Goal: Information Seeking & Learning: Learn about a topic

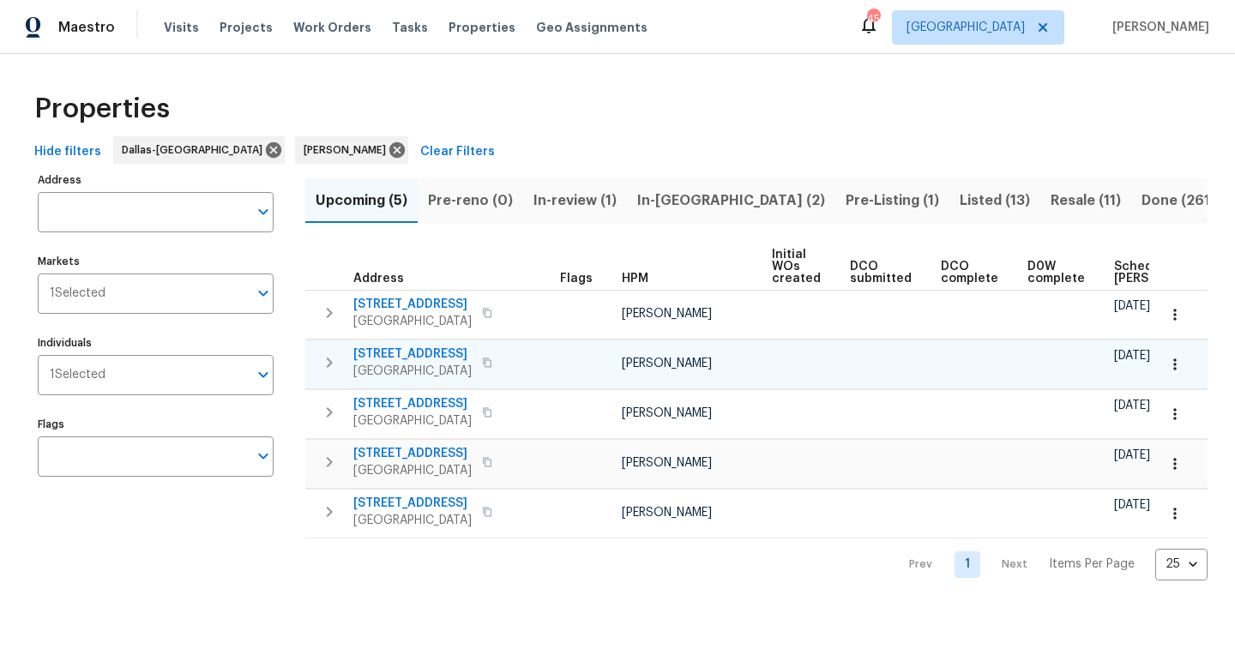
click at [408, 352] on span "[STREET_ADDRESS]" at bounding box center [412, 354] width 118 height 17
click at [1181, 364] on icon "button" at bounding box center [1175, 364] width 17 height 17
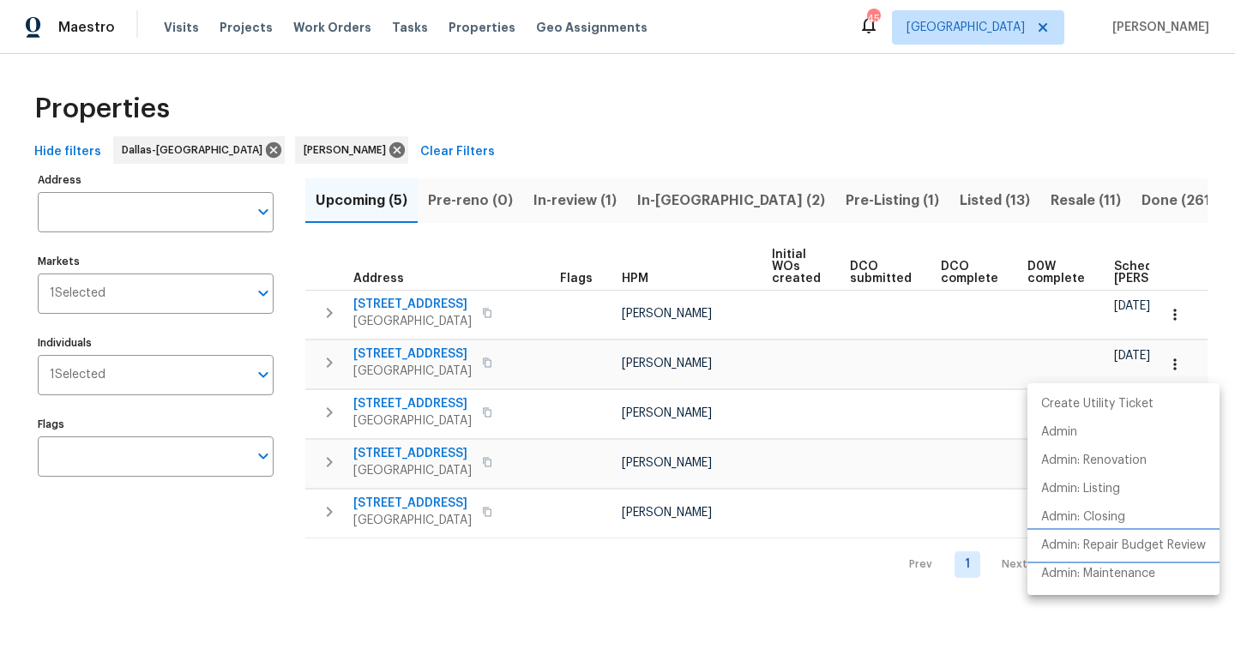
click at [1079, 537] on p "Admin: Repair Budget Review" at bounding box center [1124, 546] width 165 height 18
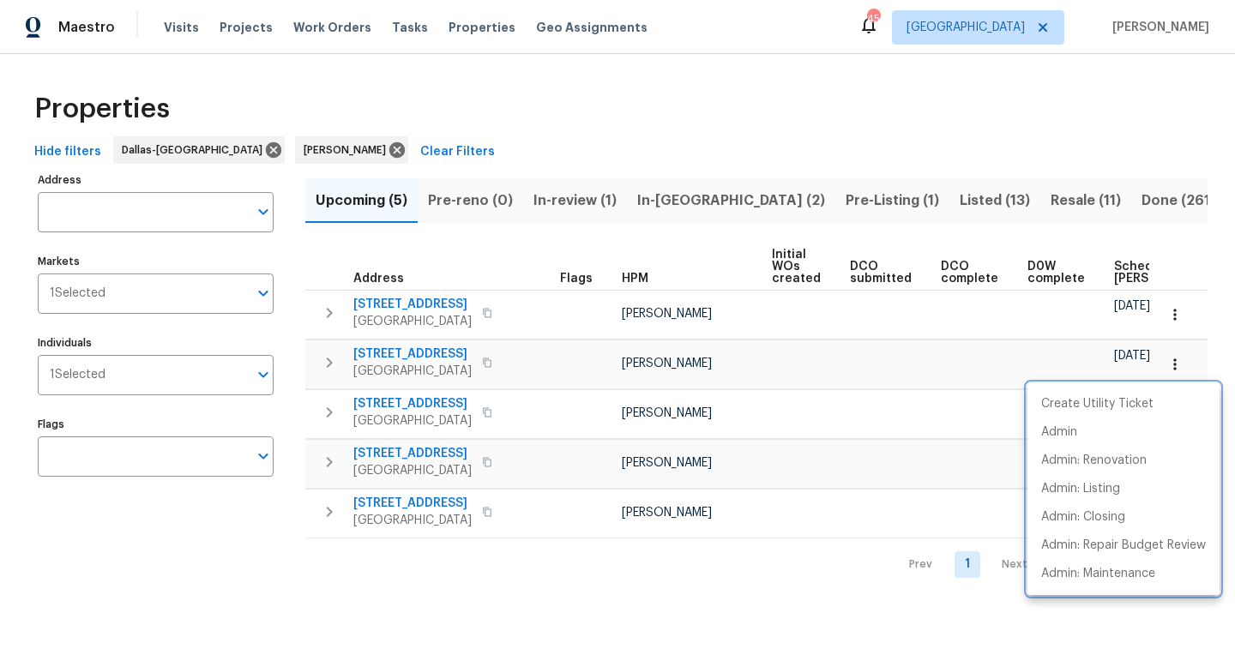
click at [422, 351] on div at bounding box center [617, 333] width 1235 height 667
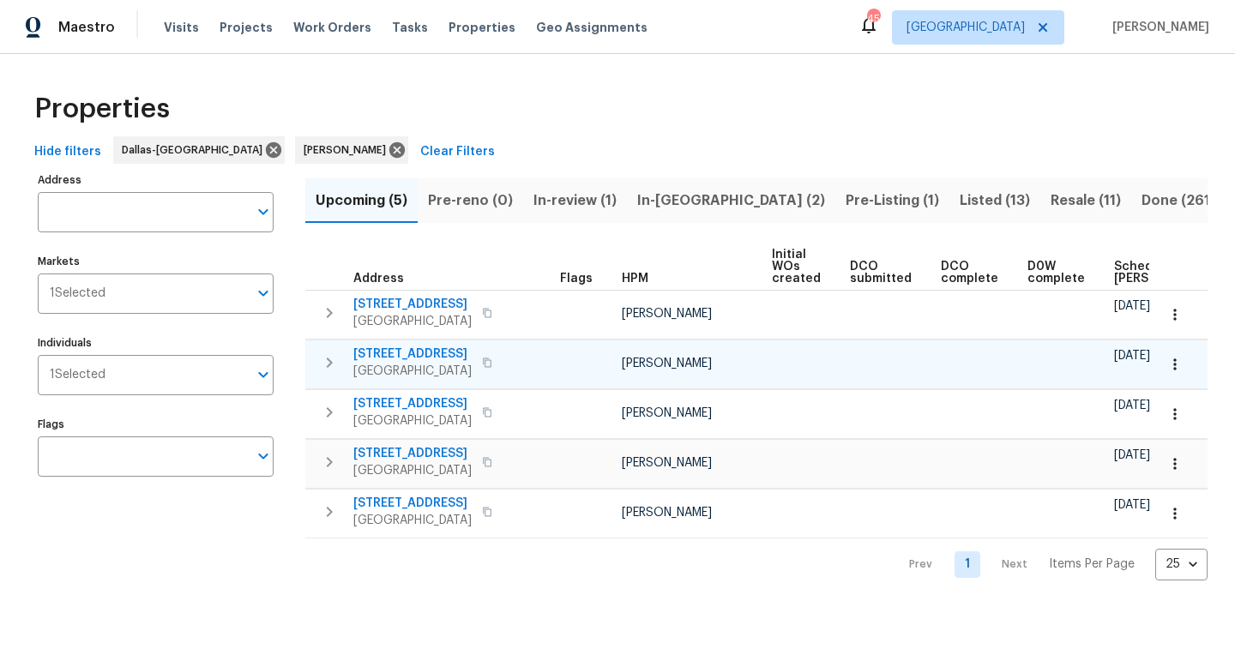
click at [420, 351] on span "141 County Road 4870" at bounding box center [412, 354] width 118 height 17
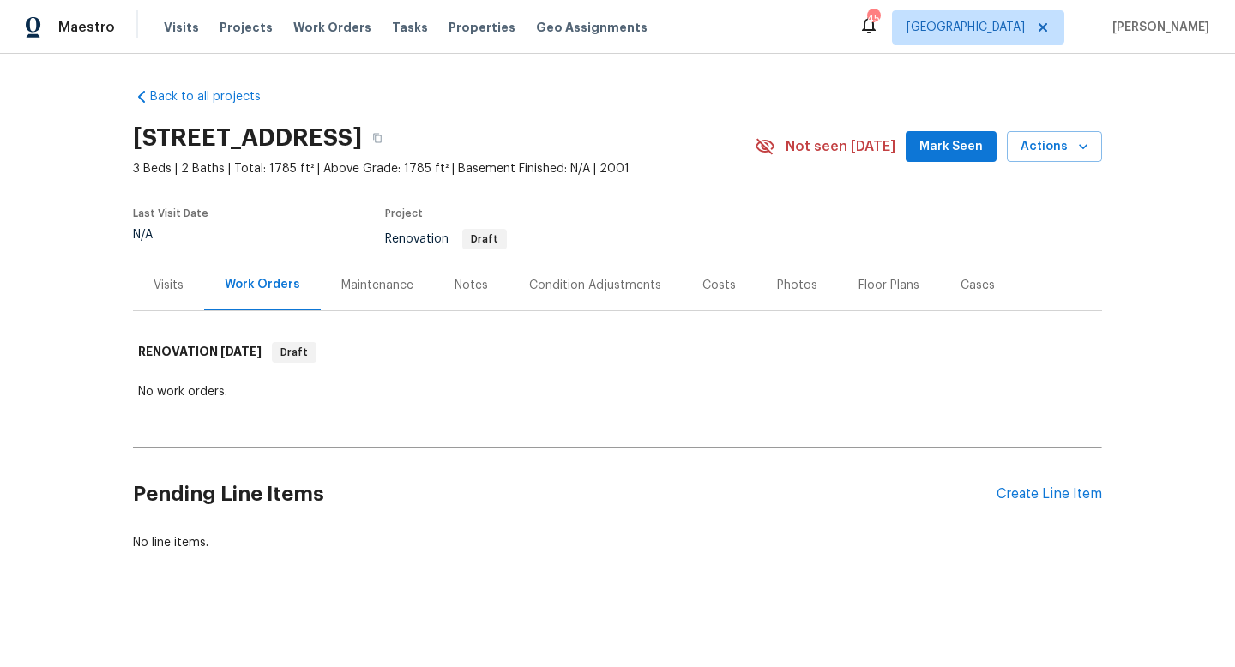
click at [709, 274] on div "Costs" at bounding box center [719, 285] width 75 height 51
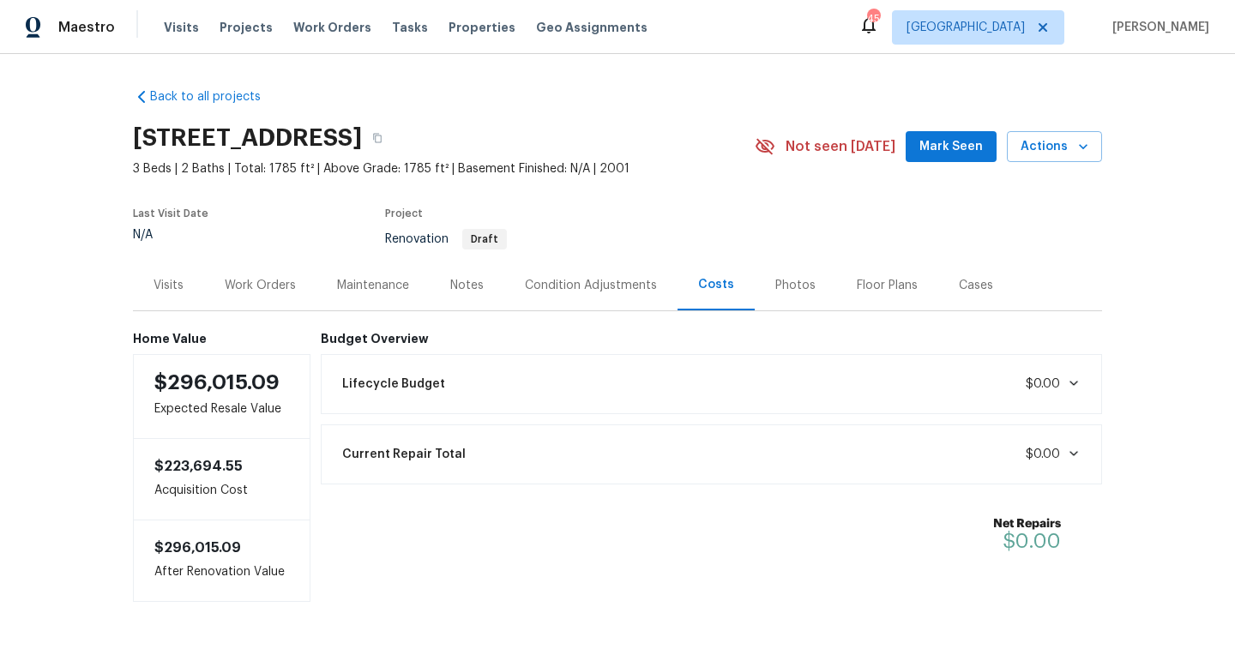
click at [577, 280] on div "Condition Adjustments" at bounding box center [591, 285] width 132 height 17
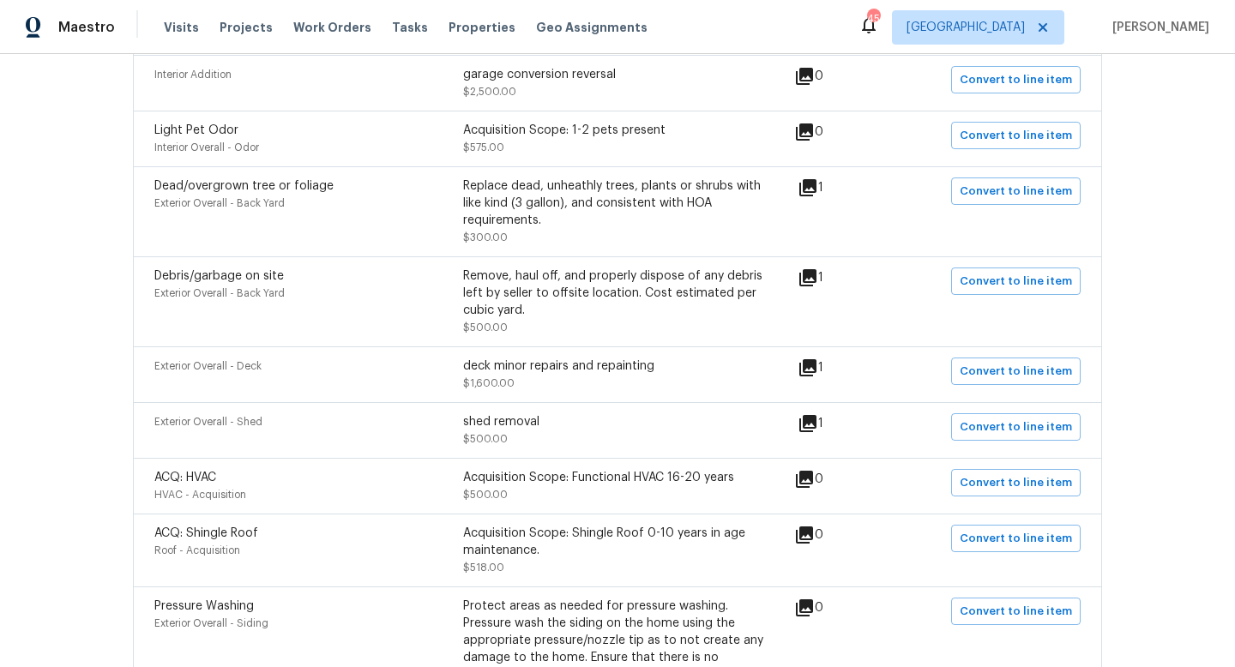
scroll to position [825, 0]
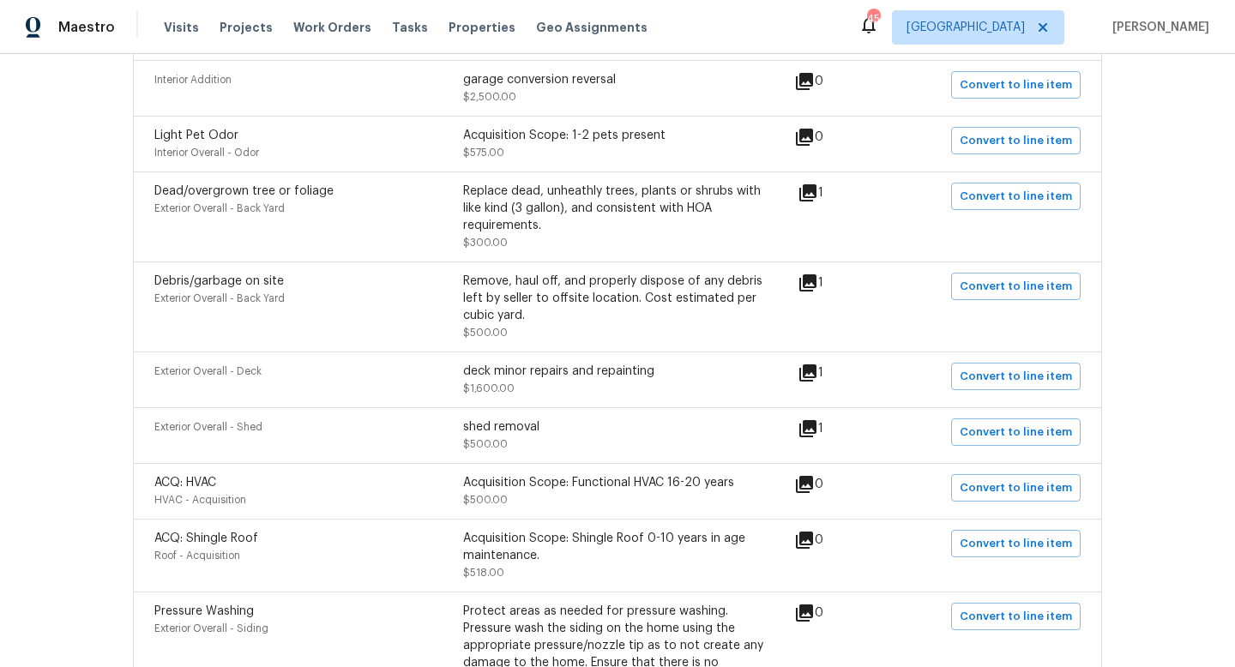
click at [818, 198] on icon at bounding box center [808, 193] width 21 height 21
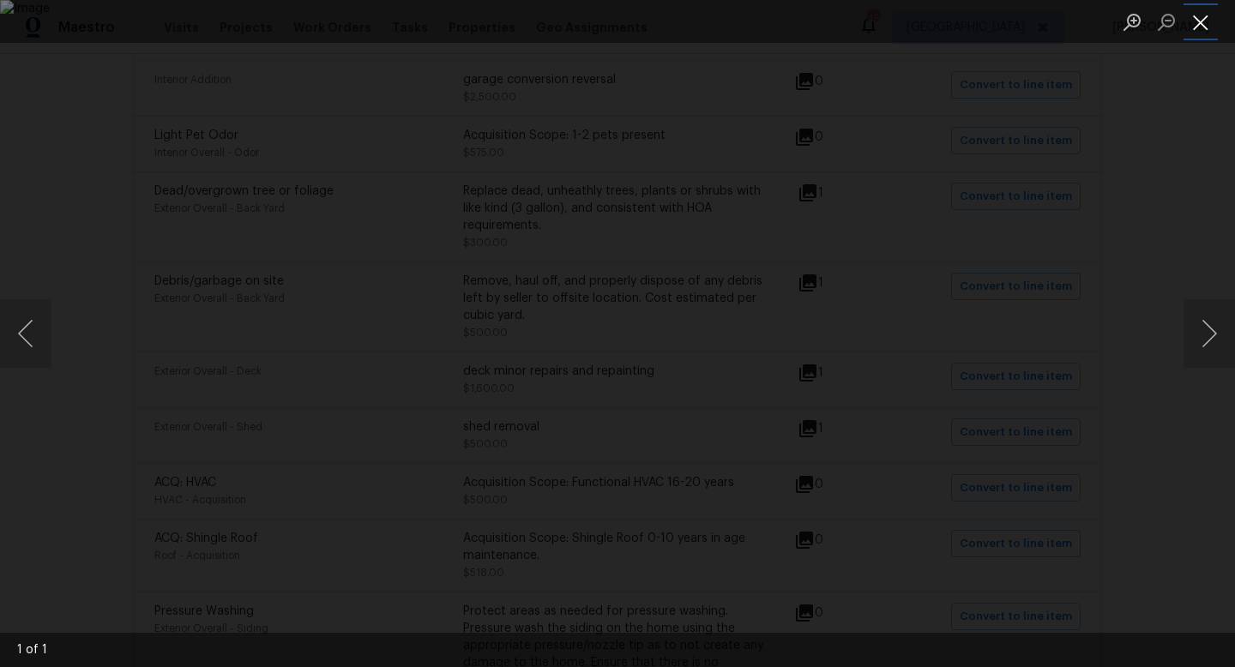
click at [1209, 21] on button "Close lightbox" at bounding box center [1201, 22] width 34 height 30
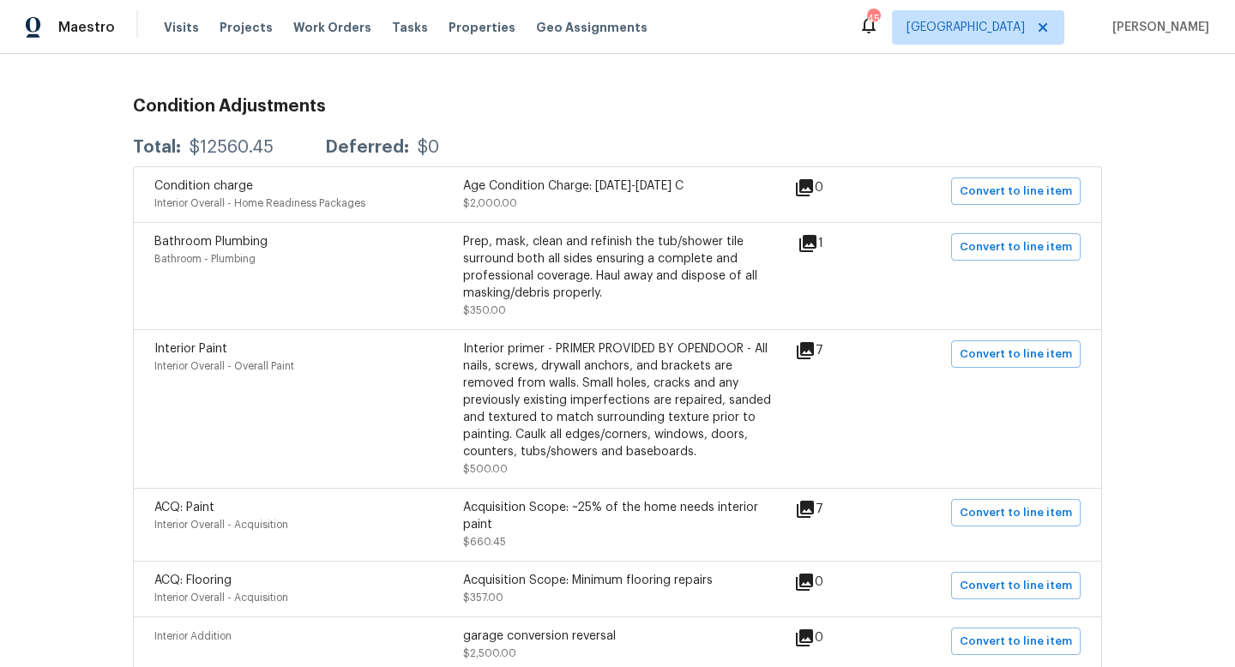
scroll to position [0, 0]
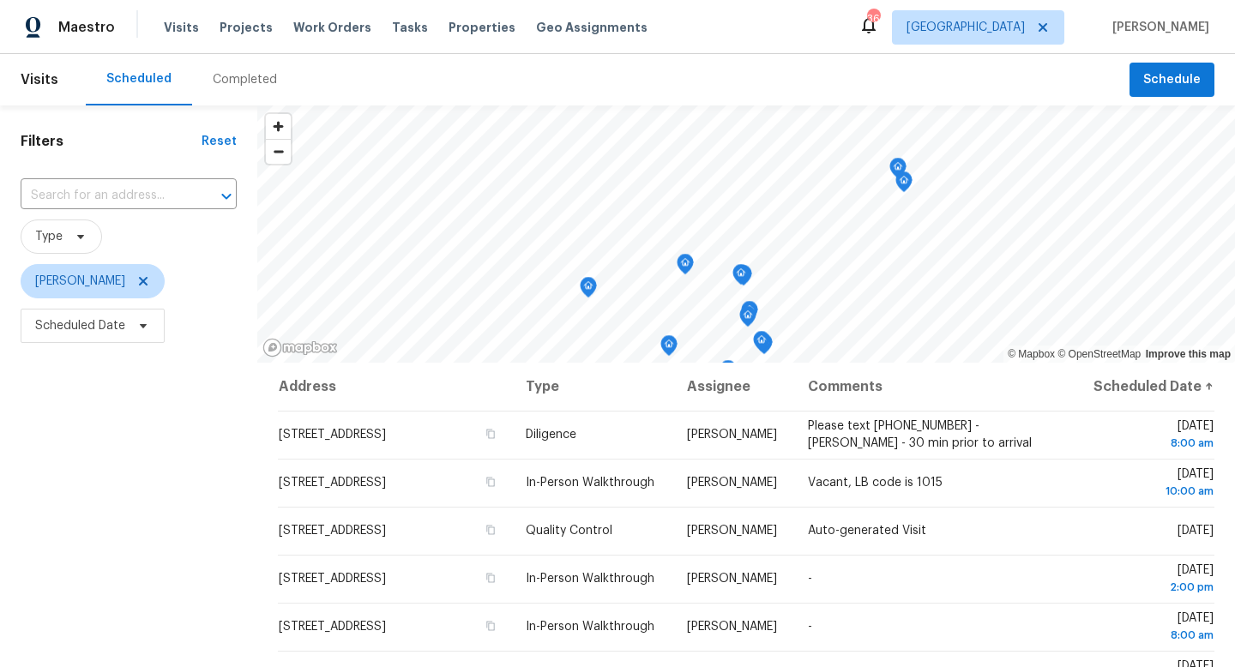
scroll to position [148, 0]
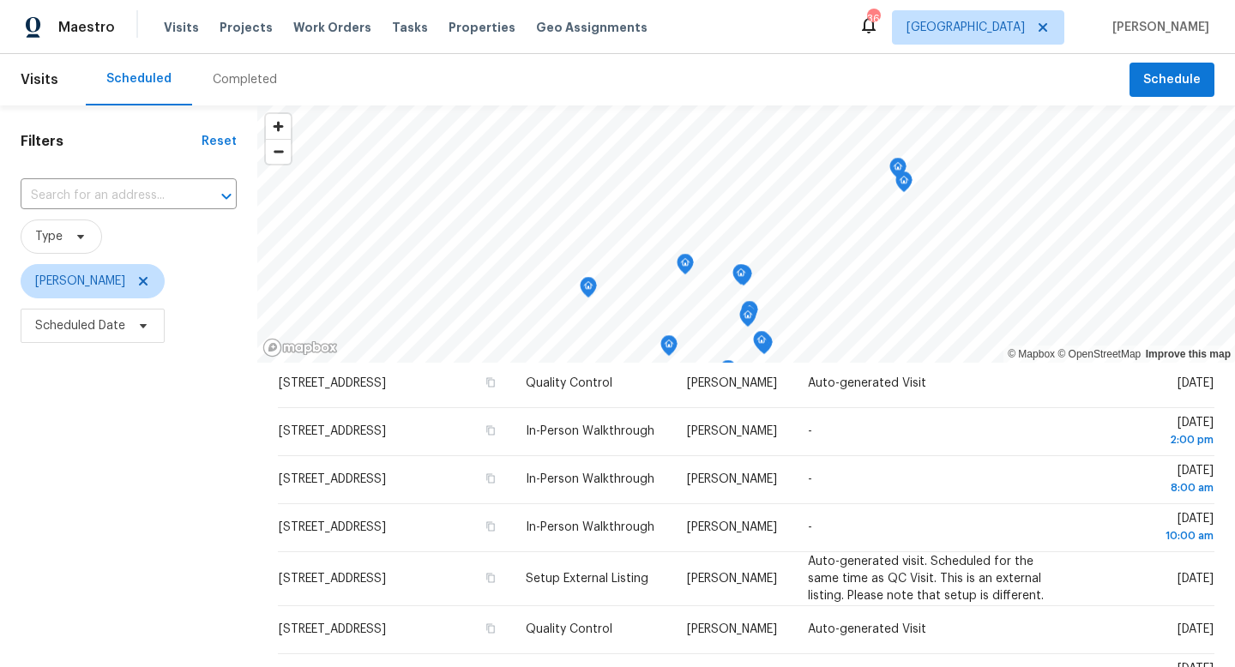
click at [163, 446] on div "Filters Reset ​ Type Spencer Kleintop Scheduled Date" at bounding box center [128, 501] width 257 height 791
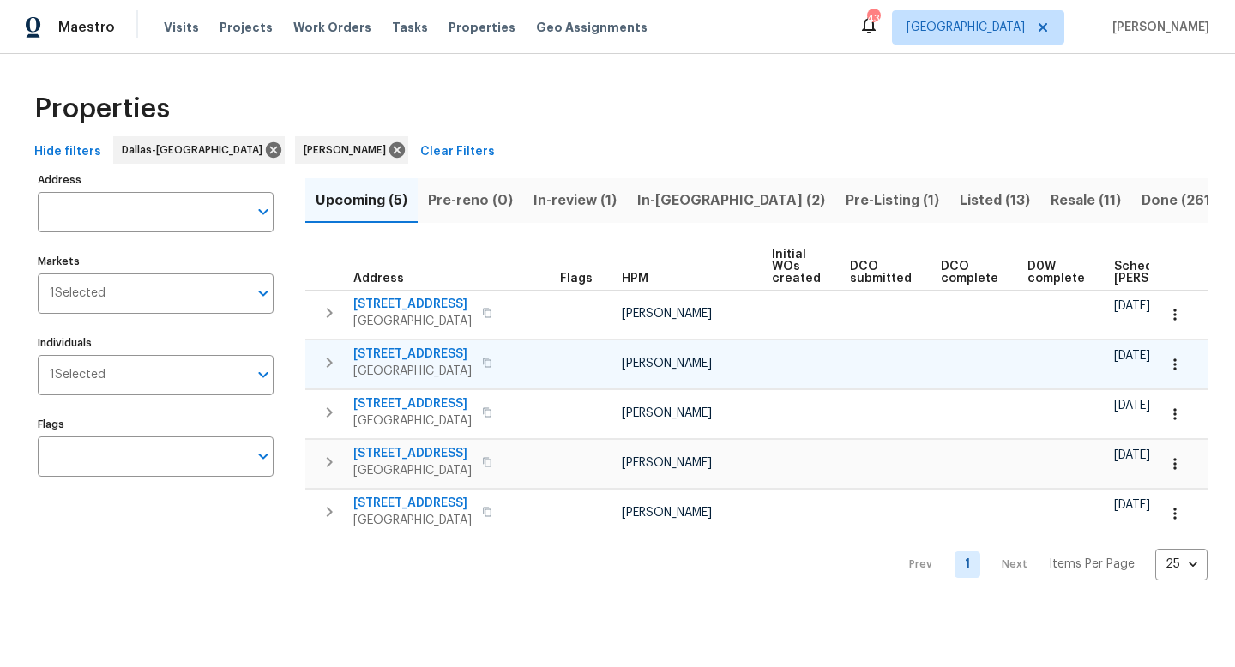
drag, startPoint x: 712, startPoint y: 385, endPoint x: 1185, endPoint y: 362, distance: 473.3
click at [1185, 362] on tr "141 County Road 4870 Newark, TX 76071 Spencer Kleintop 08/29/25 09/02/25" at bounding box center [879, 364] width 1148 height 49
click at [426, 349] on span "141 County Road 4870" at bounding box center [412, 354] width 118 height 17
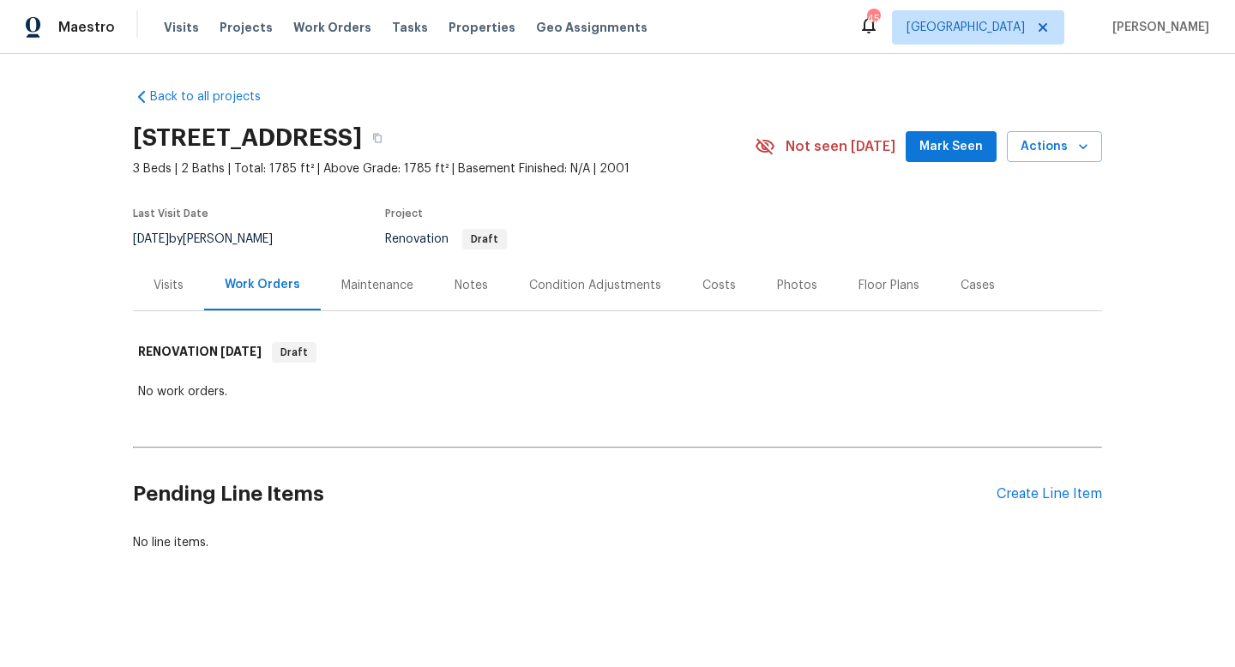
click at [455, 280] on div "Notes" at bounding box center [471, 285] width 33 height 17
